Goal: Check status: Check status

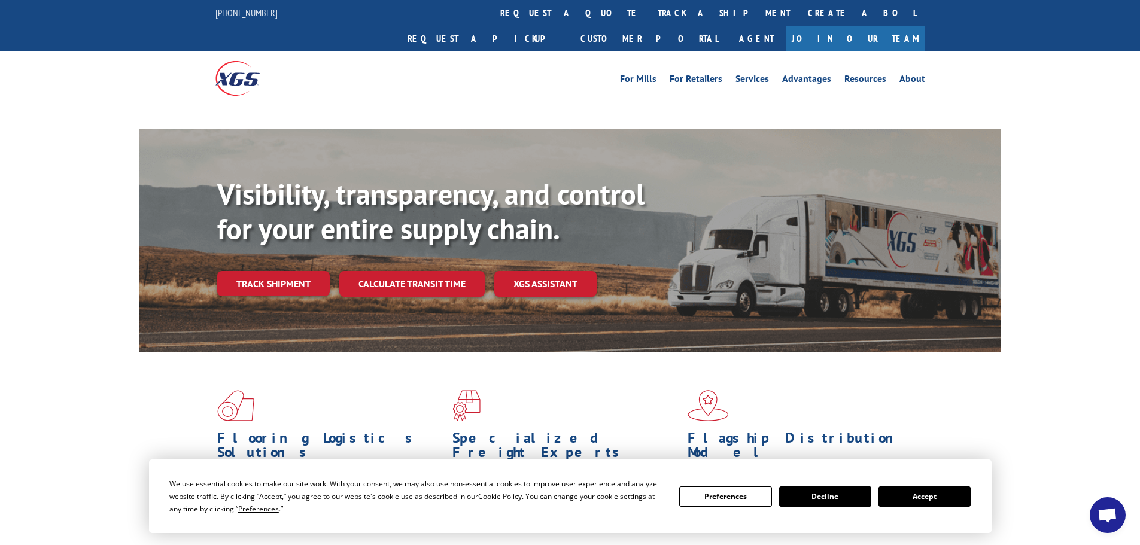
click at [927, 500] on button "Accept" at bounding box center [925, 497] width 92 height 20
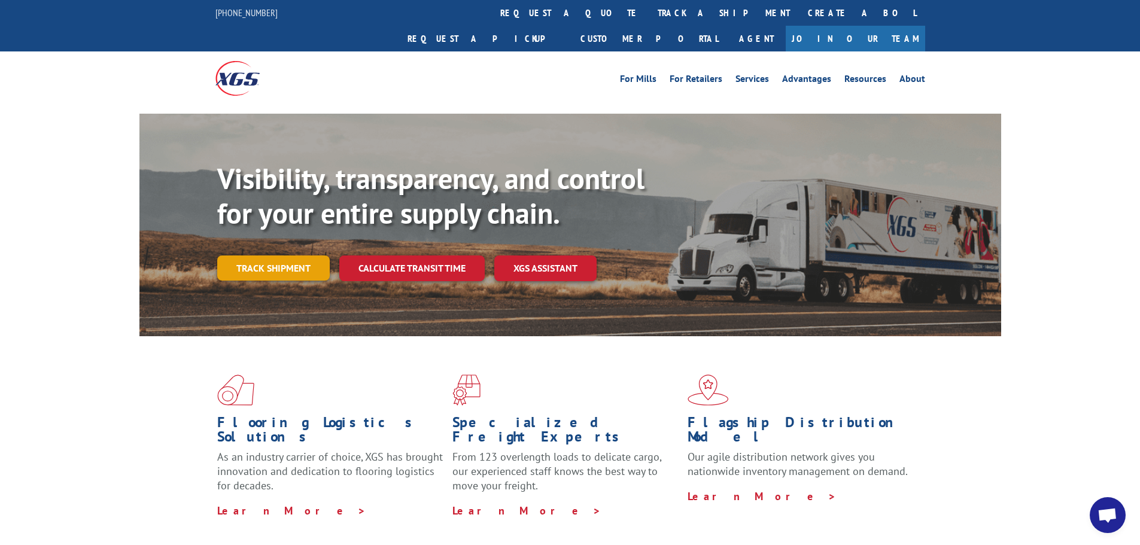
click at [257, 256] on link "Track shipment" at bounding box center [273, 268] width 113 height 25
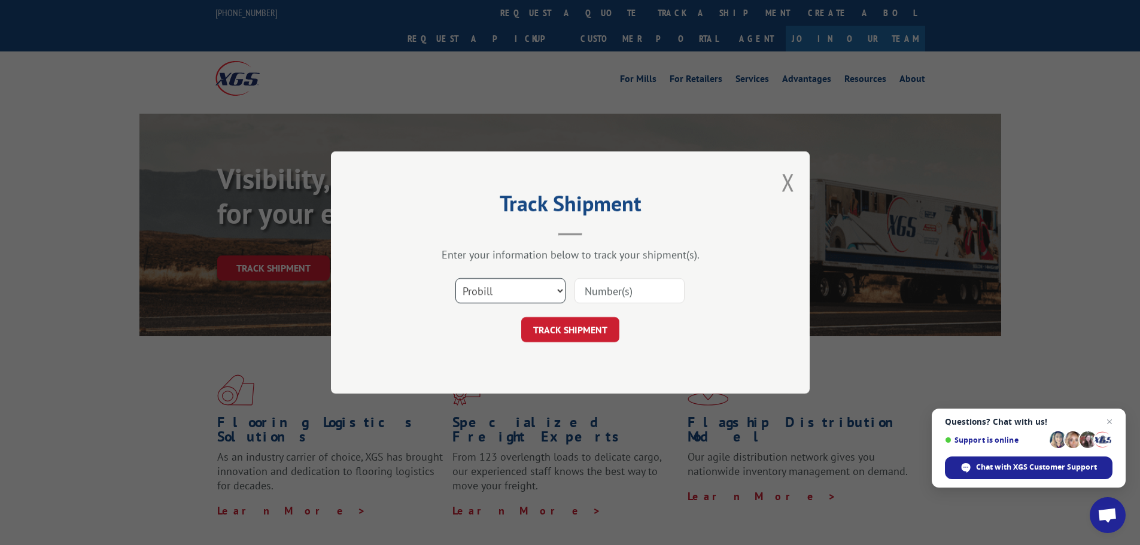
click at [504, 288] on select "Select category... Probill BOL PO" at bounding box center [510, 290] width 110 height 25
select select "bol"
click at [455, 278] on select "Select category... Probill BOL PO" at bounding box center [510, 290] width 110 height 25
click at [605, 285] on input at bounding box center [630, 290] width 110 height 25
paste input "446589"
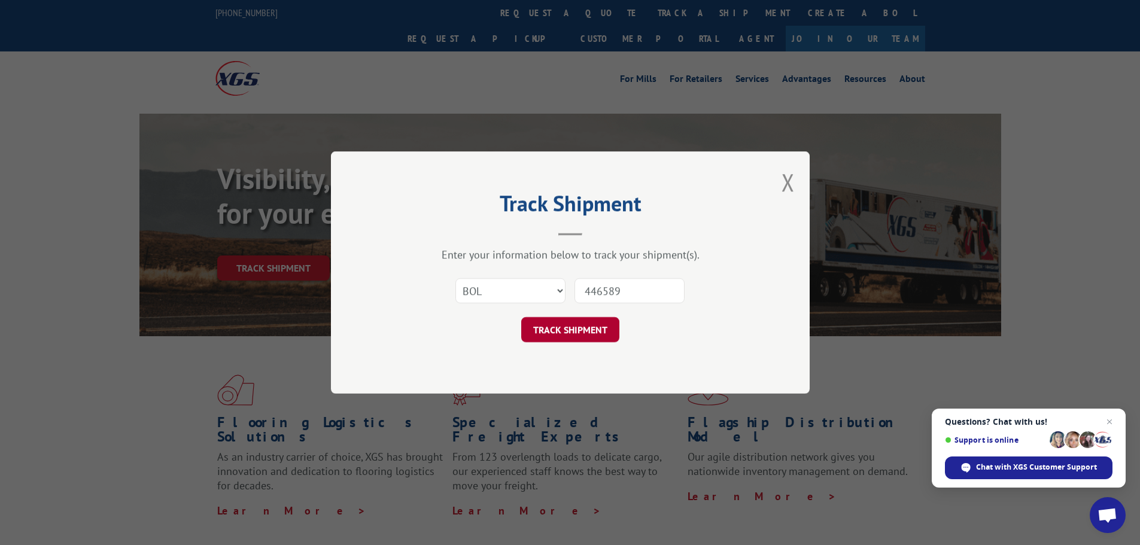
type input "446589"
click at [573, 335] on button "TRACK SHIPMENT" at bounding box center [570, 329] width 98 height 25
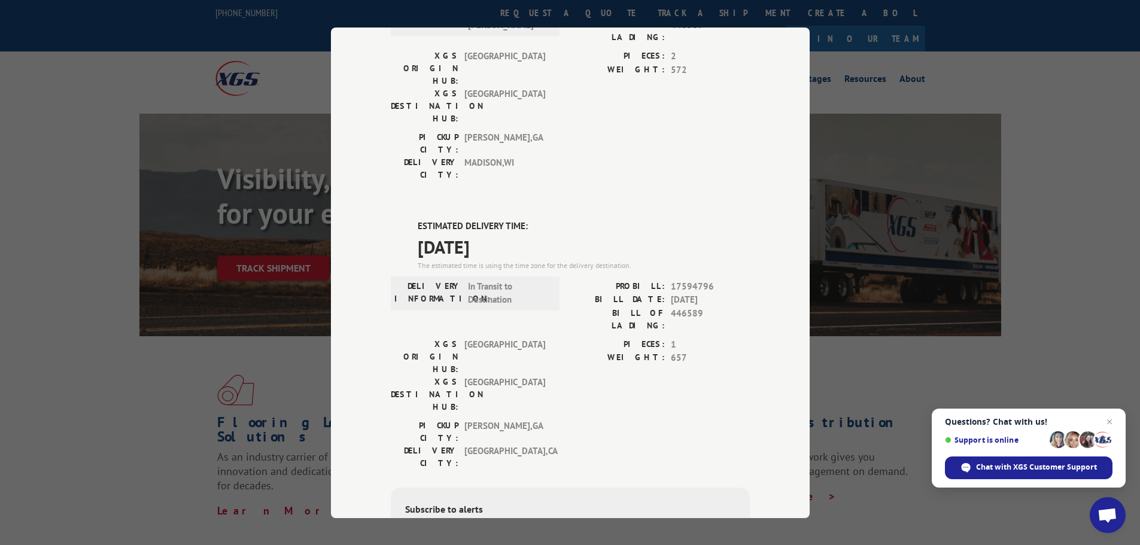
scroll to position [64, 0]
